Goal: Check status

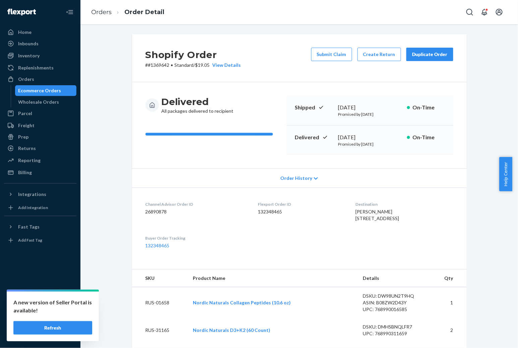
scroll to position [165, 0]
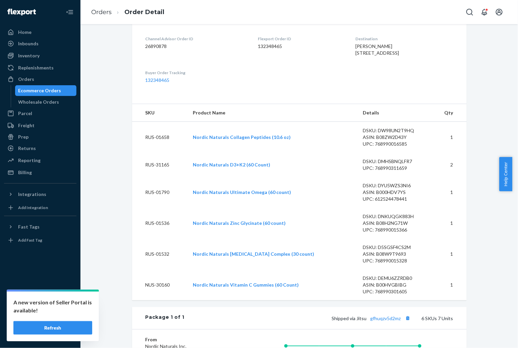
click at [65, 333] on button "Refresh" at bounding box center [52, 327] width 79 height 13
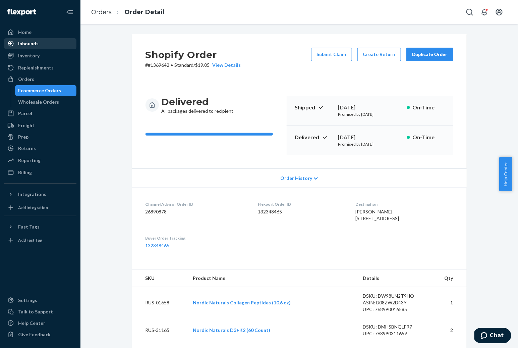
click at [25, 46] on div "Inbounds" at bounding box center [28, 43] width 20 height 7
